Goal: Navigation & Orientation: Find specific page/section

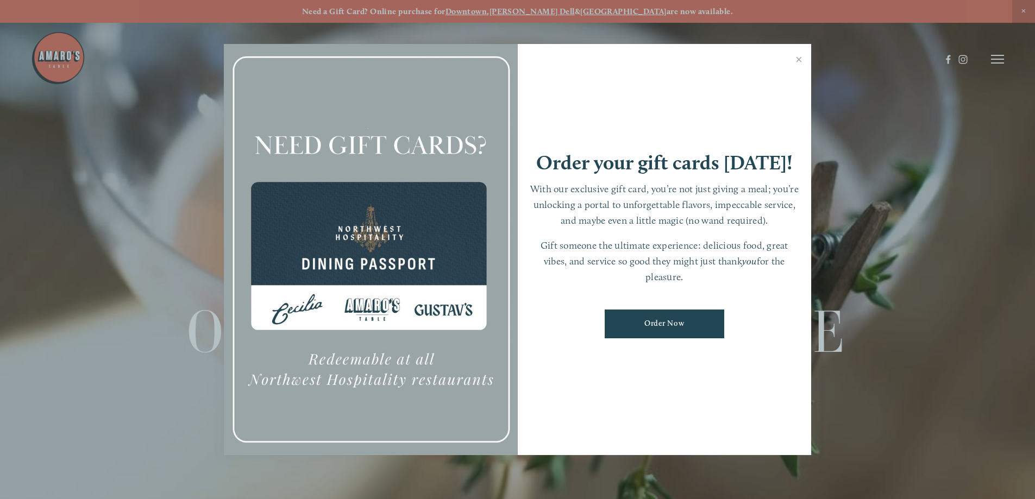
click at [888, 244] on div at bounding box center [517, 249] width 1035 height 499
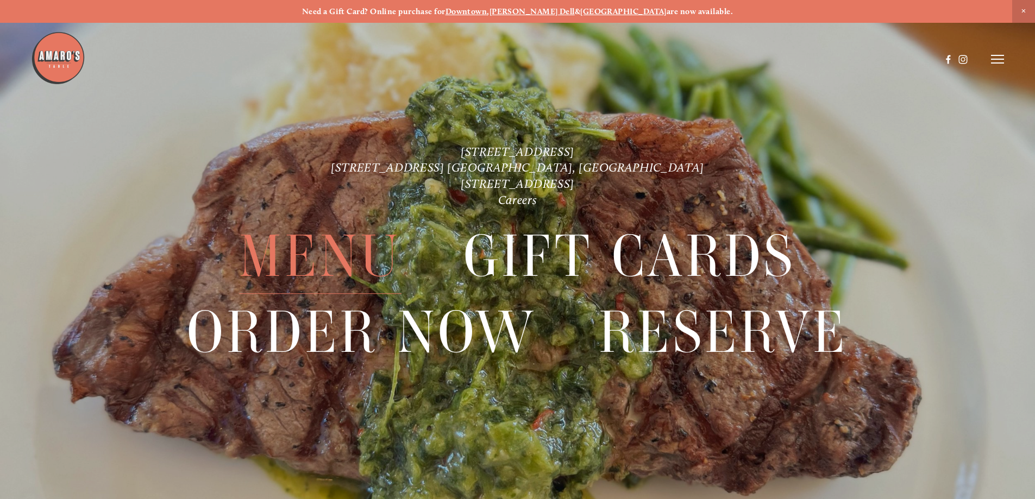
click at [331, 258] on span "Menu" at bounding box center [320, 256] width 162 height 75
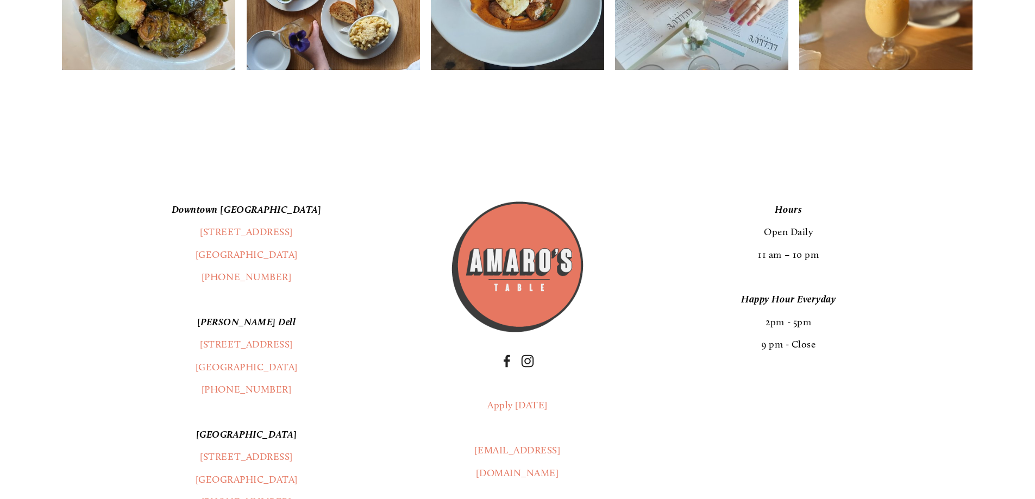
scroll to position [2118, 0]
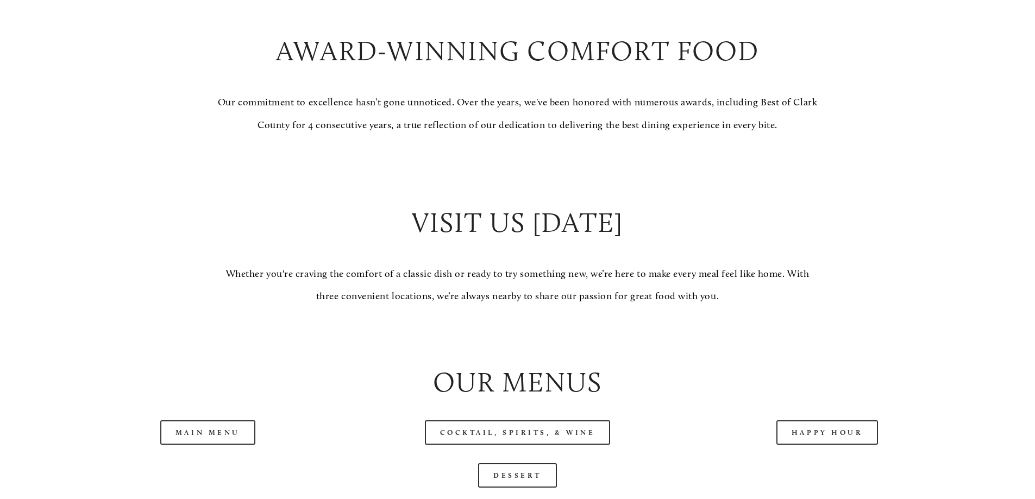
scroll to position [1032, 0]
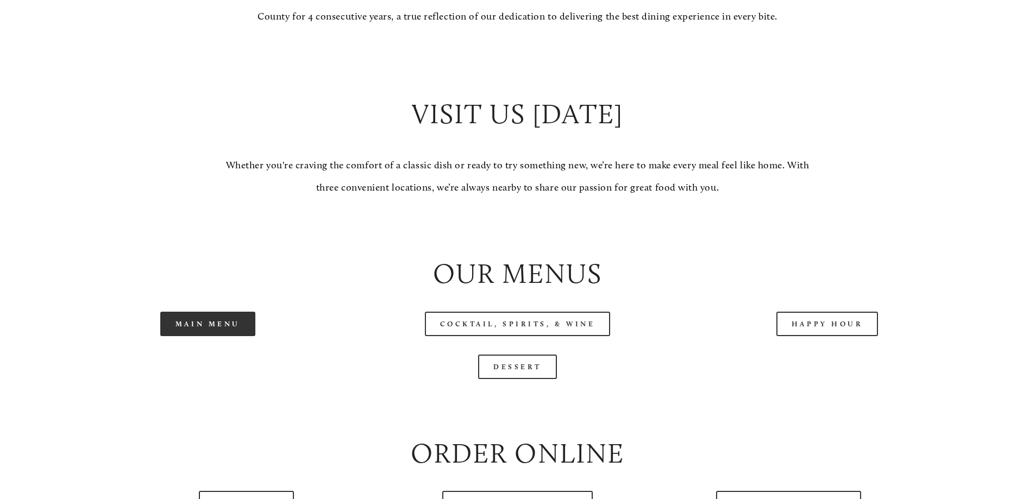
click at [219, 336] on link "Main Menu" at bounding box center [207, 324] width 95 height 24
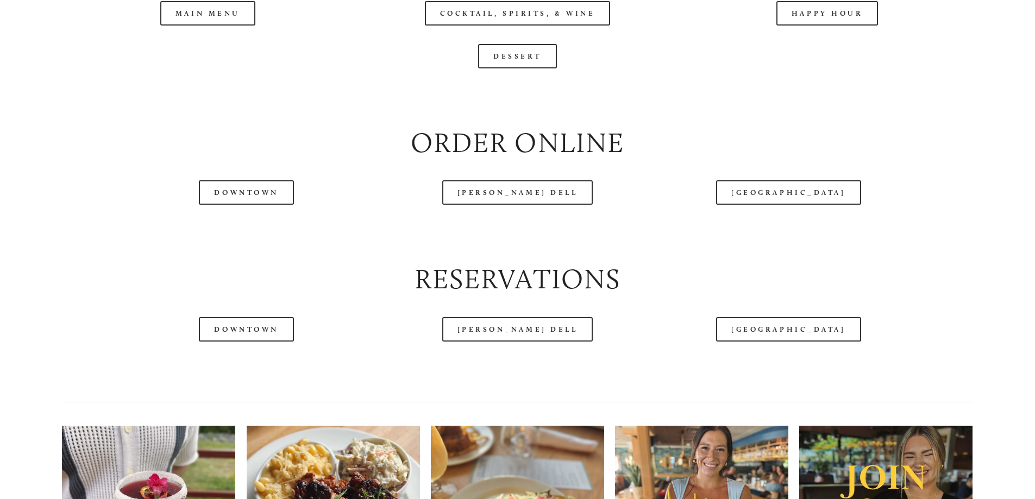
scroll to position [1412, 0]
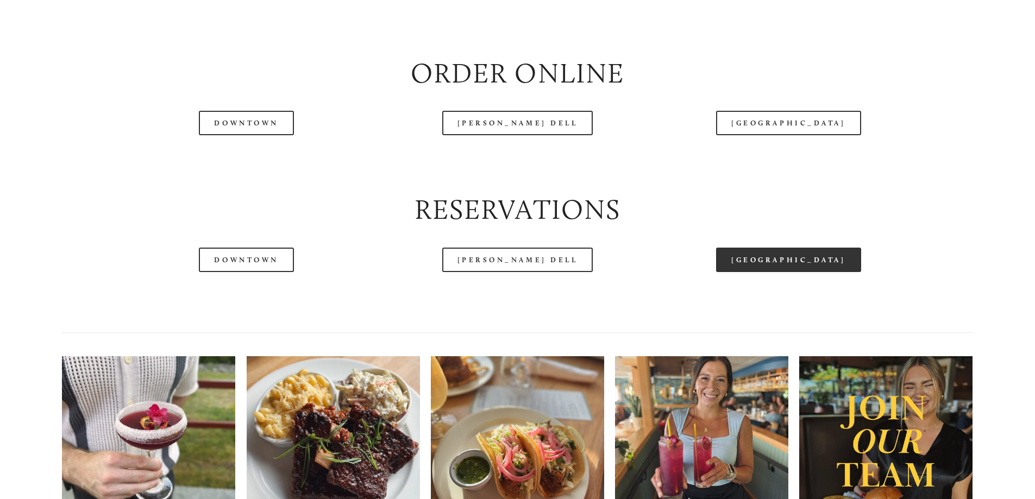
click at [779, 272] on link "[GEOGRAPHIC_DATA]" at bounding box center [788, 260] width 144 height 24
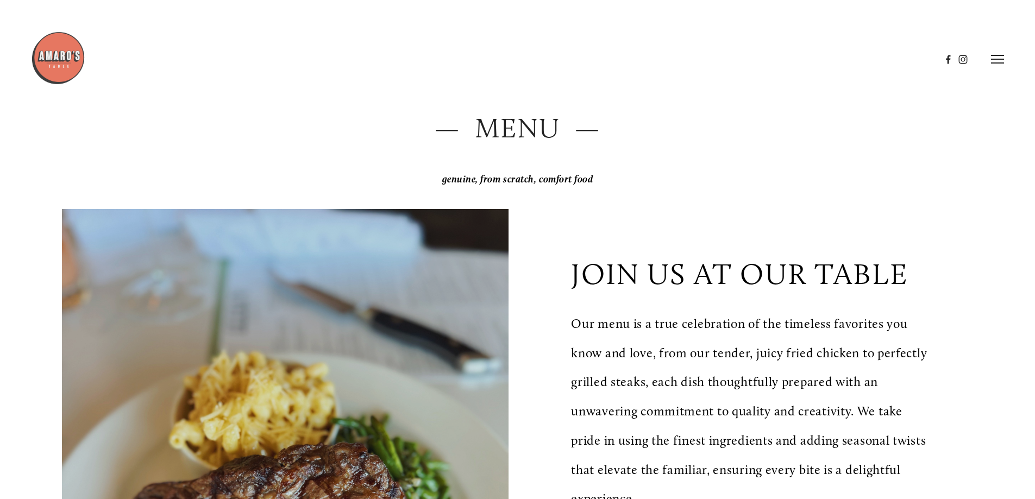
scroll to position [0, 0]
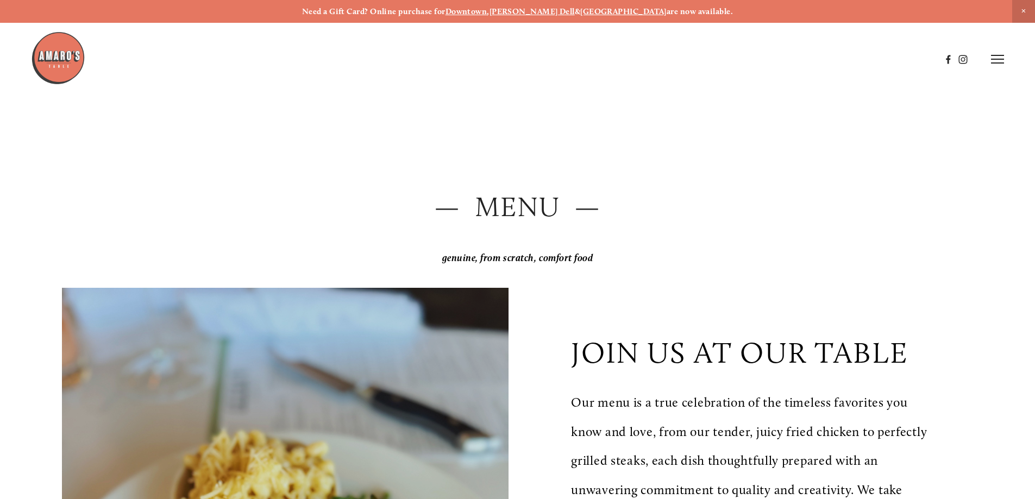
click at [999, 64] on icon at bounding box center [997, 59] width 13 height 10
click at [769, 59] on span "Menu" at bounding box center [769, 59] width 22 height 10
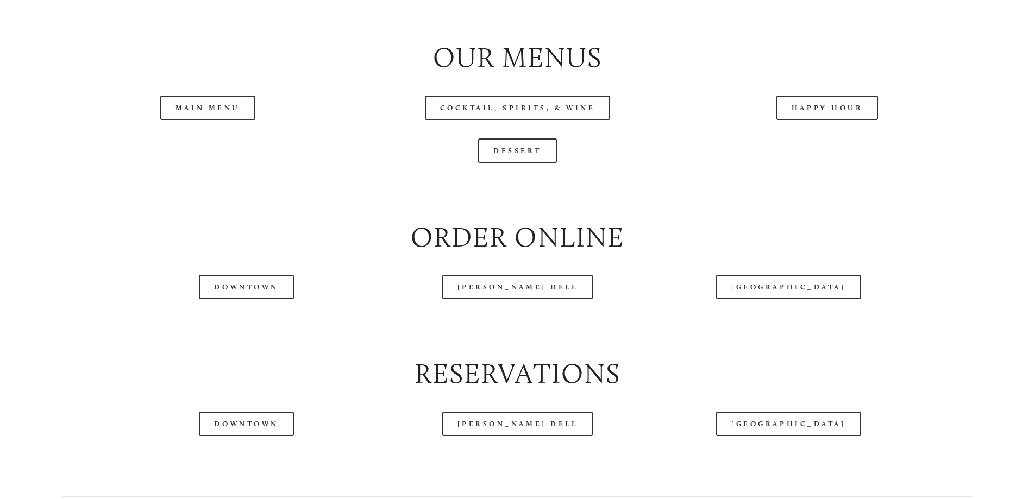
scroll to position [1249, 0]
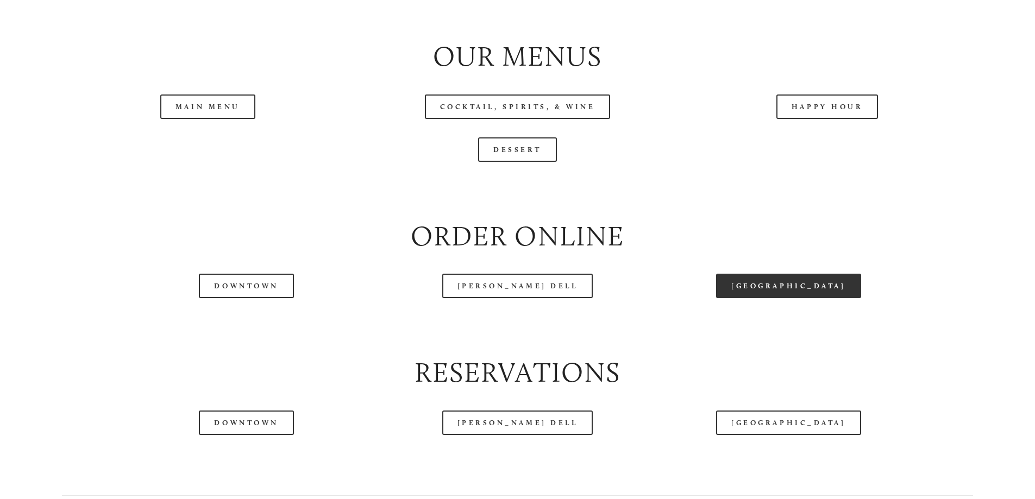
click at [779, 298] on link "[GEOGRAPHIC_DATA]" at bounding box center [788, 286] width 144 height 24
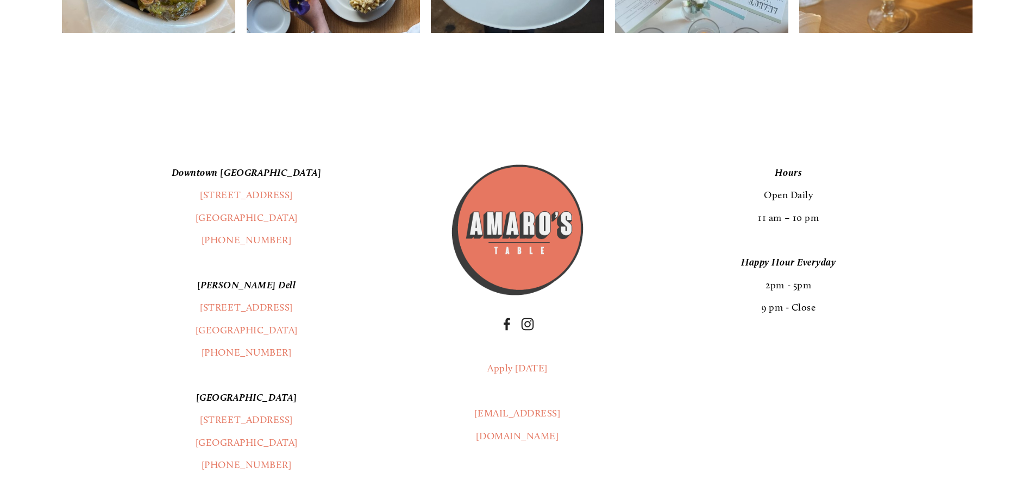
scroll to position [2118, 0]
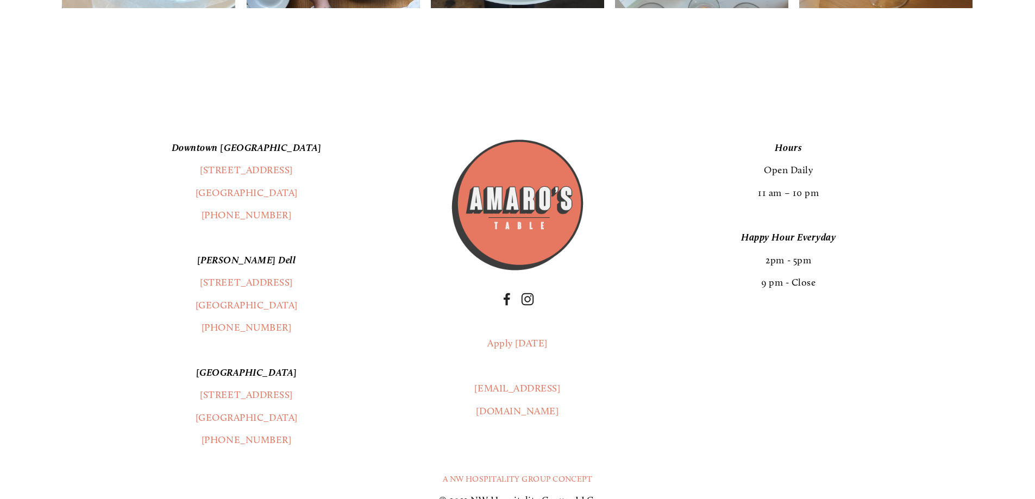
drag, startPoint x: 0, startPoint y: 276, endPoint x: 1, endPoint y: 270, distance: 6.1
click at [0, 276] on footer "[GEOGRAPHIC_DATA] [STREET_ADDRESS] (360) 718-2942 [PERSON_NAME] Dell [STREET_AD…" at bounding box center [517, 329] width 1035 height 508
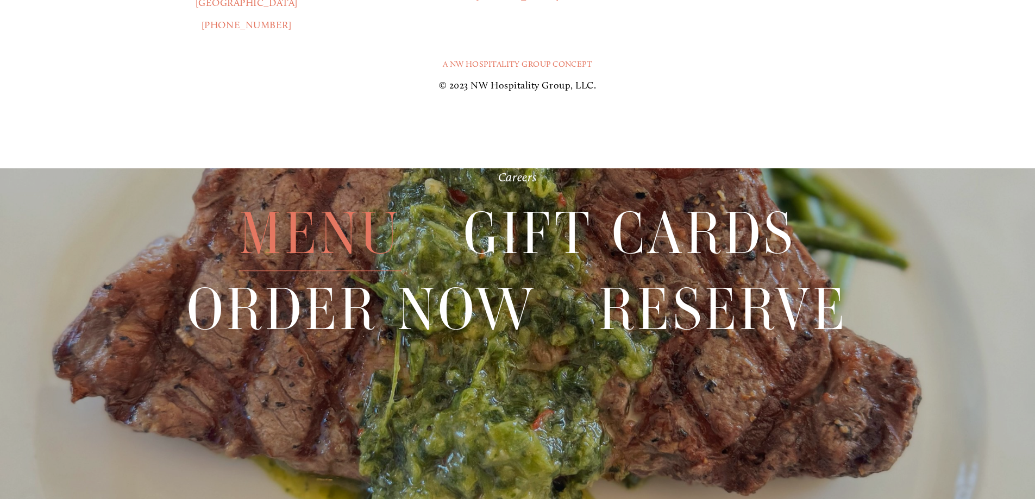
scroll to position [2552, 0]
